Goal: Navigation & Orientation: Find specific page/section

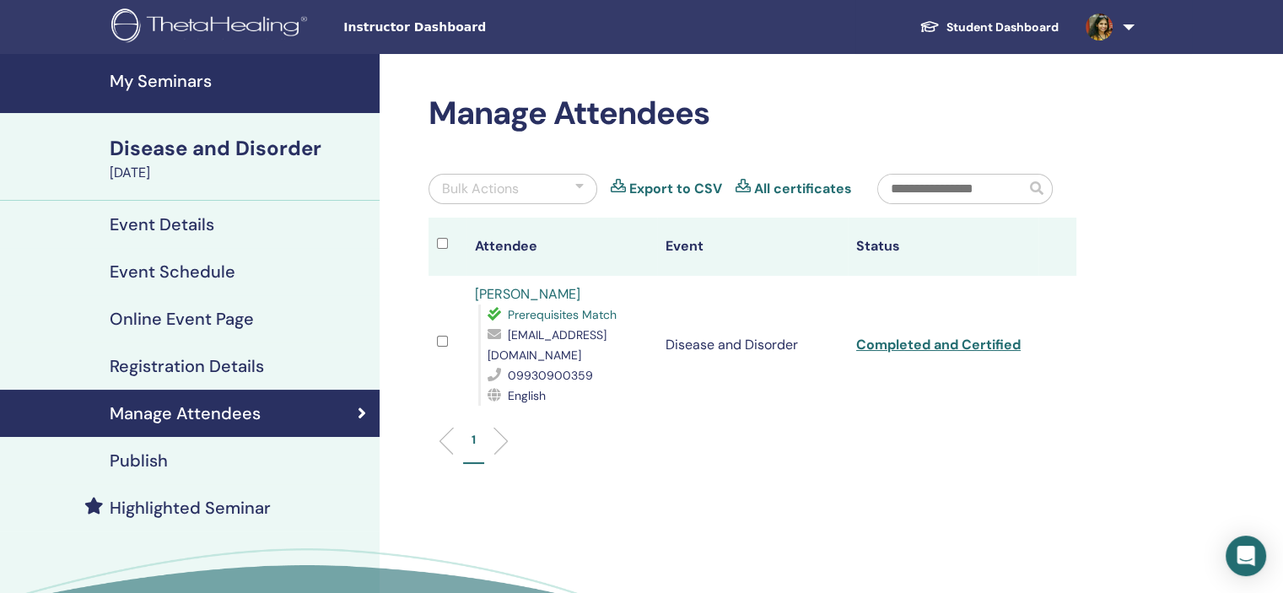
click at [186, 73] on h4 "My Seminars" at bounding box center [240, 81] width 260 height 20
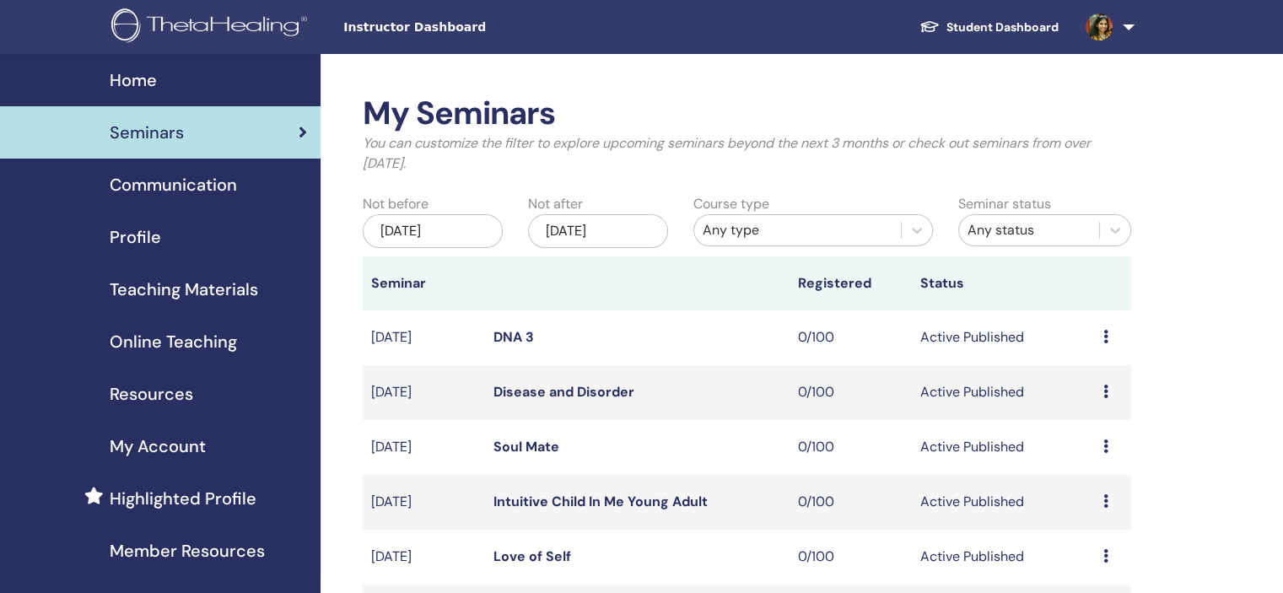
click at [200, 244] on div "Profile" at bounding box center [160, 236] width 294 height 25
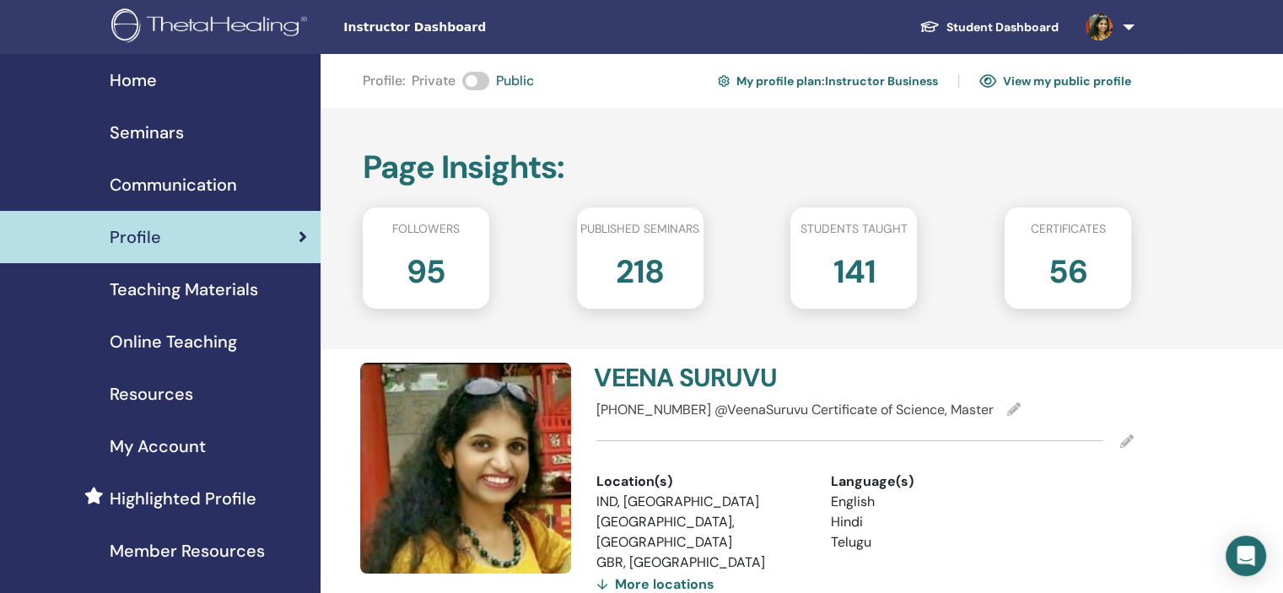
click at [192, 148] on link "Seminars" at bounding box center [160, 132] width 321 height 52
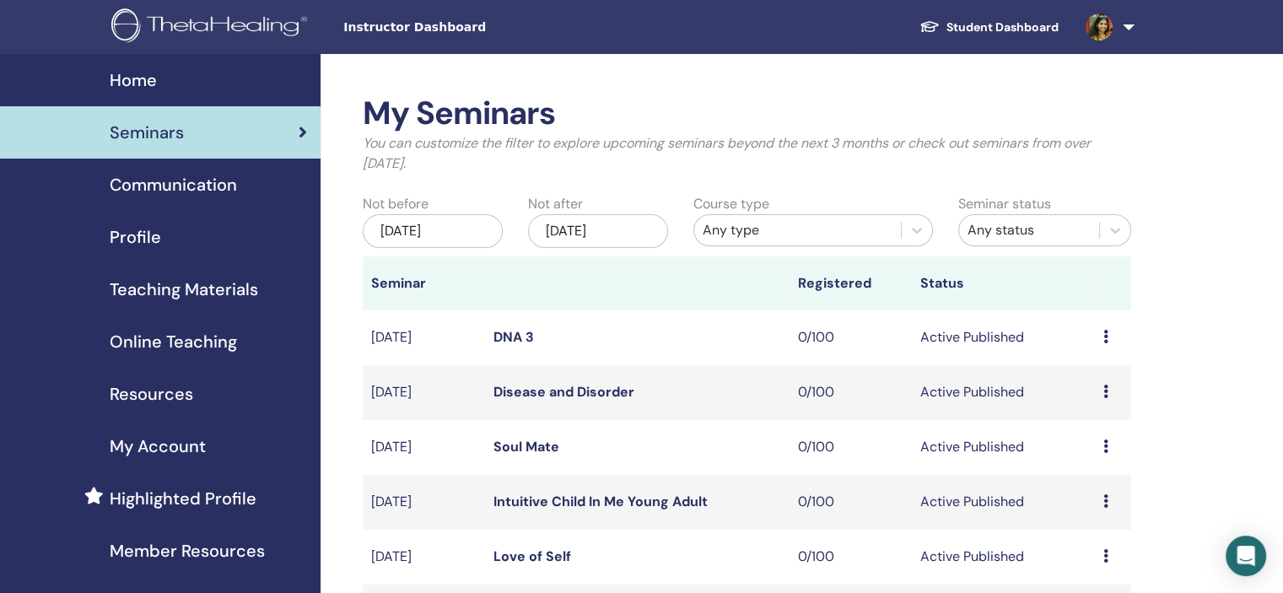
click at [160, 233] on div "Profile" at bounding box center [160, 236] width 294 height 25
